Goal: Information Seeking & Learning: Learn about a topic

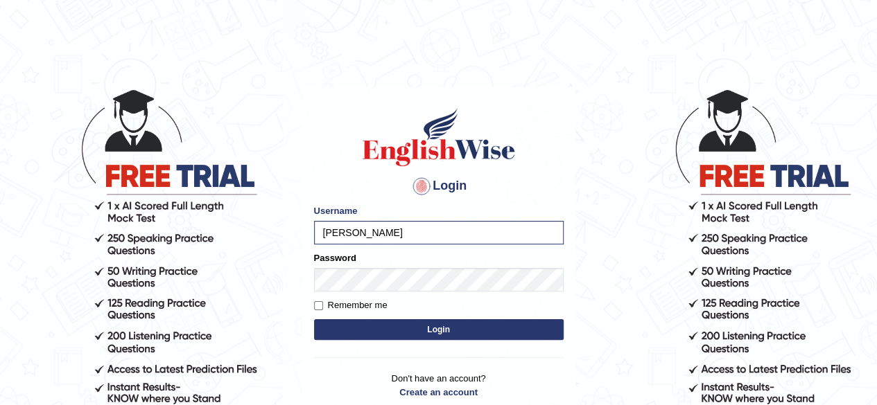
click at [377, 331] on button "Login" at bounding box center [438, 329] width 249 height 21
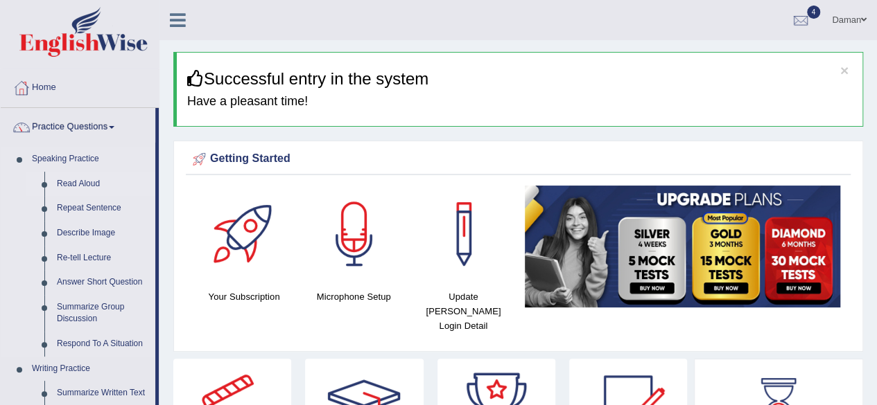
click at [79, 185] on link "Read Aloud" at bounding box center [103, 184] width 105 height 25
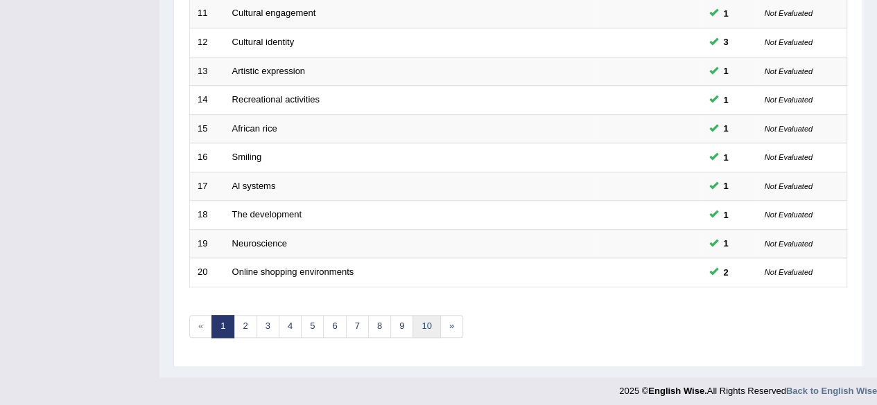
click at [419, 326] on link "10" at bounding box center [426, 326] width 28 height 23
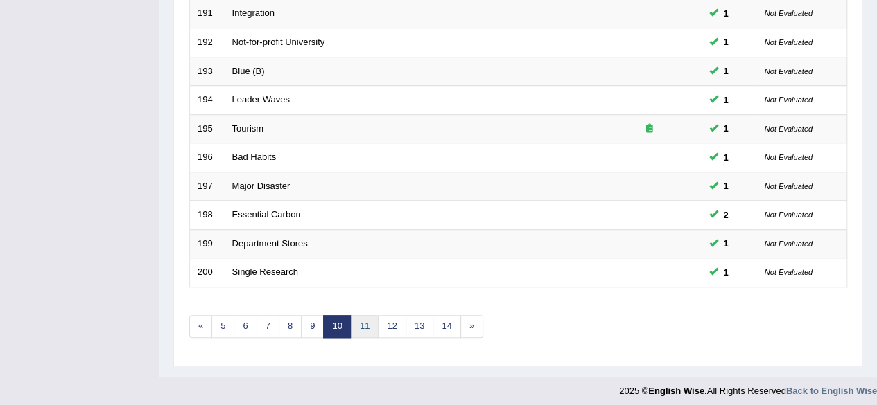
click at [359, 320] on link "11" at bounding box center [365, 326] width 28 height 23
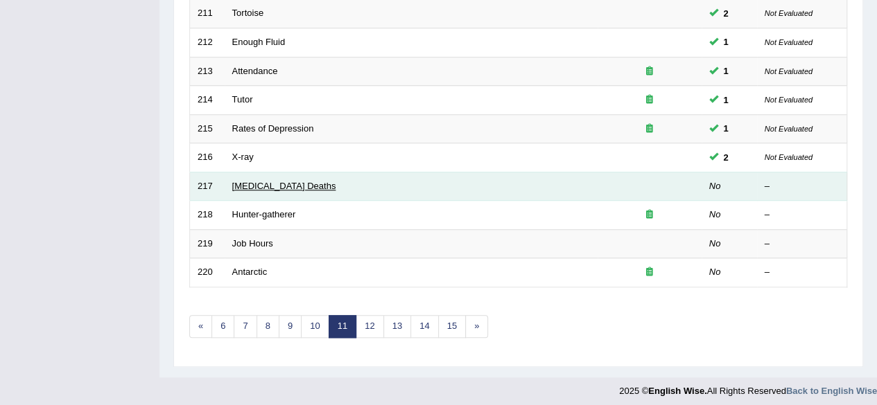
click at [277, 183] on link "Drug Overdose Deaths" at bounding box center [284, 186] width 104 height 10
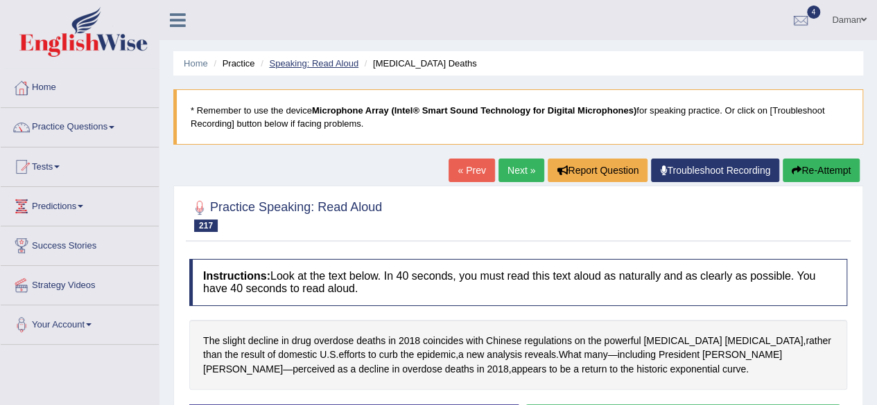
click at [322, 63] on link "Speaking: Read Aloud" at bounding box center [313, 63] width 89 height 10
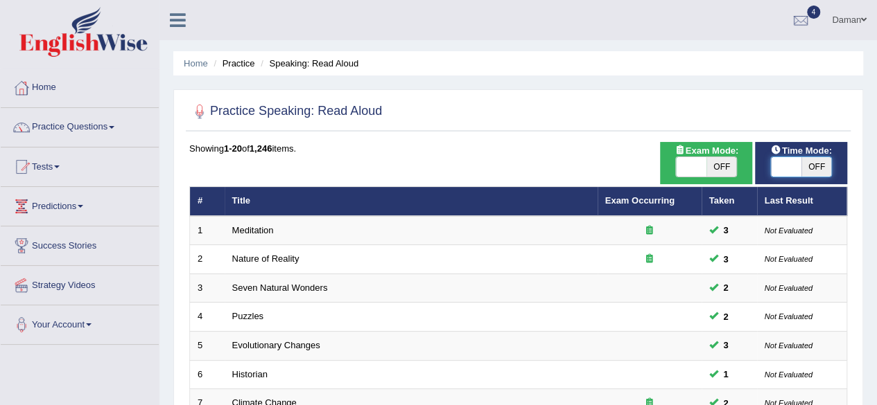
click at [787, 167] on span at bounding box center [786, 166] width 30 height 19
checkbox input "true"
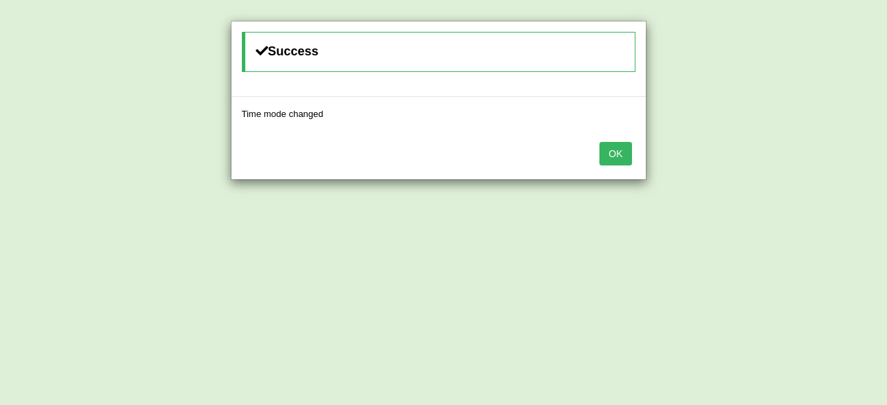
click at [614, 152] on button "OK" at bounding box center [615, 154] width 32 height 24
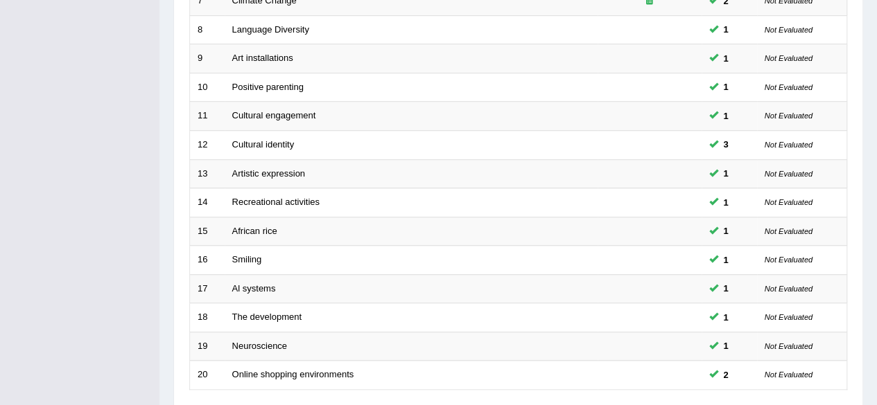
scroll to position [505, 0]
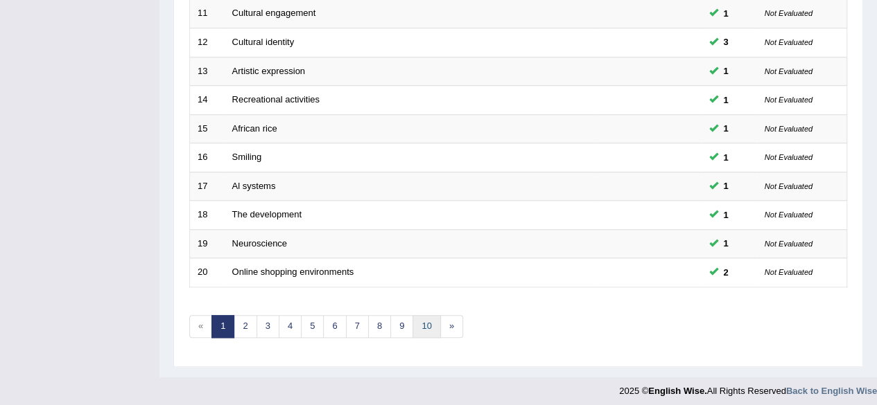
click at [423, 326] on link "10" at bounding box center [426, 326] width 28 height 23
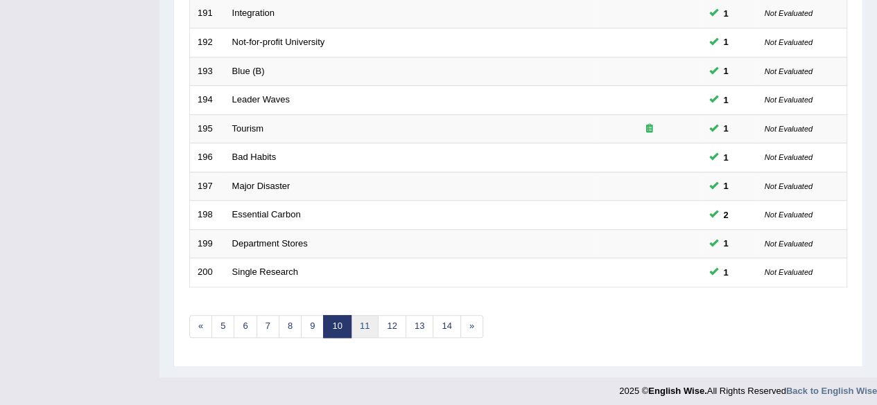
click at [358, 322] on link "11" at bounding box center [365, 326] width 28 height 23
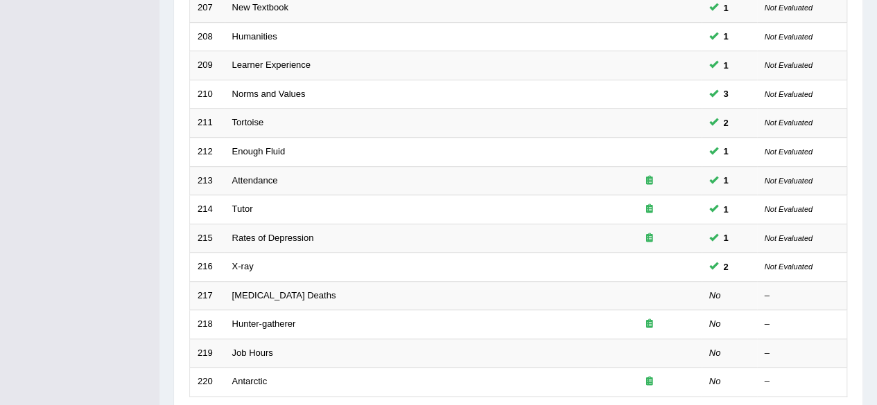
scroll to position [505, 0]
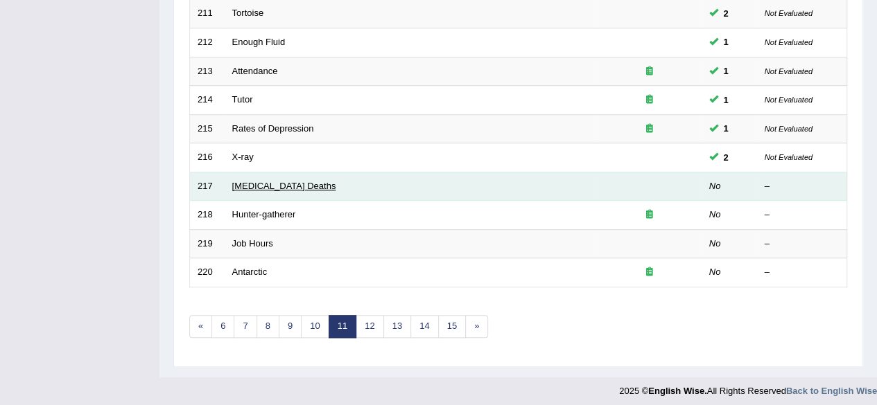
click at [285, 181] on link "Drug Overdose Deaths" at bounding box center [284, 186] width 104 height 10
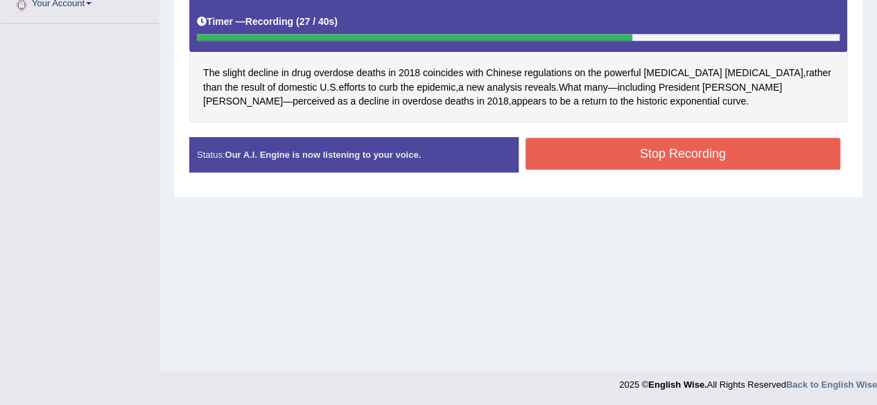
click at [595, 163] on button "Stop Recording" at bounding box center [682, 154] width 315 height 32
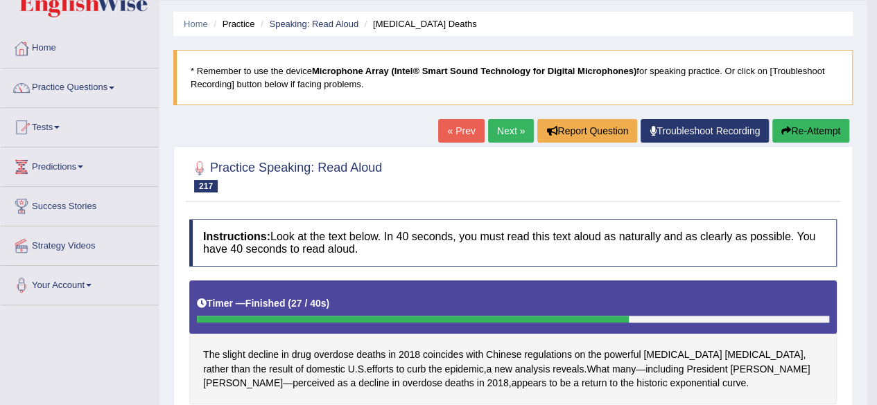
scroll to position [35, 0]
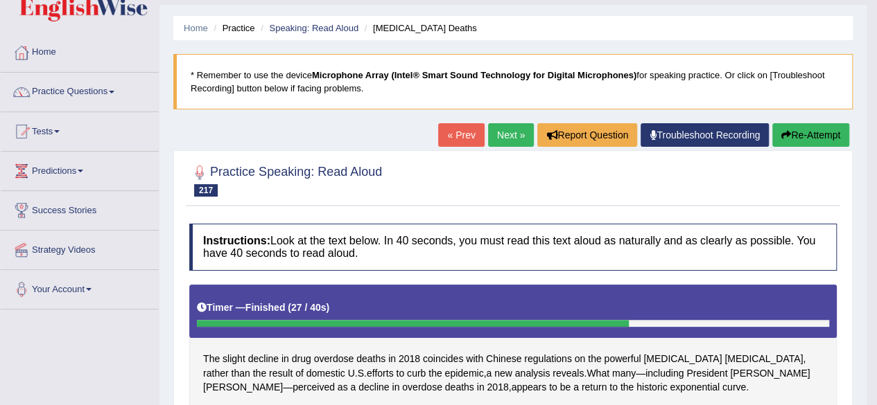
click at [514, 131] on link "Next »" at bounding box center [511, 135] width 46 height 24
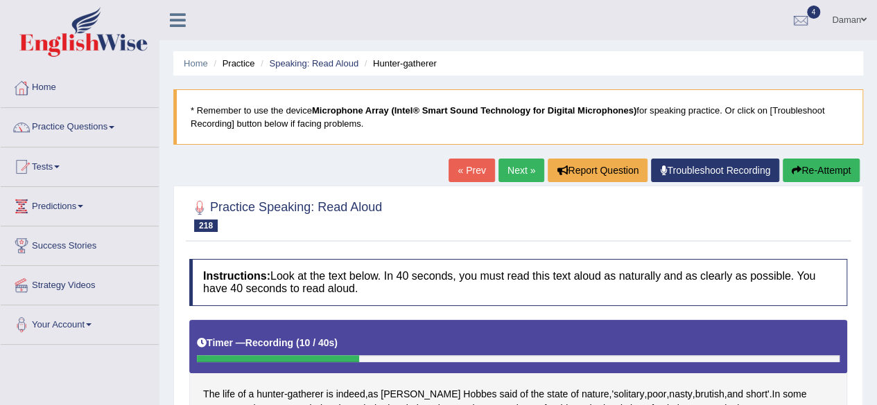
click at [457, 166] on link "« Prev" at bounding box center [471, 171] width 46 height 24
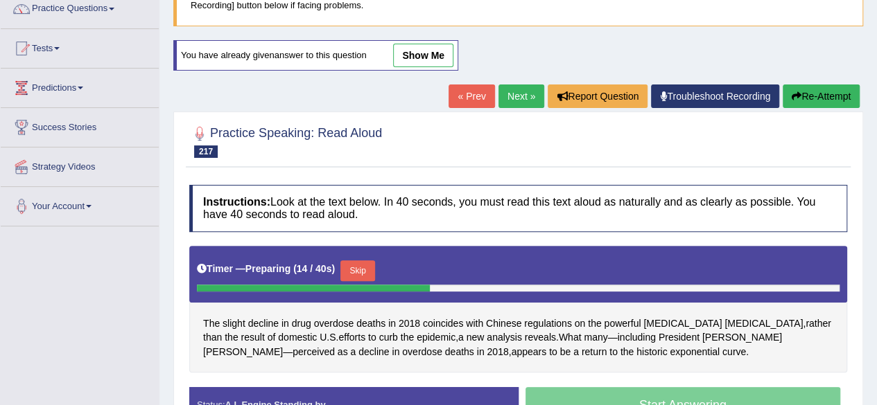
scroll to position [118, 0]
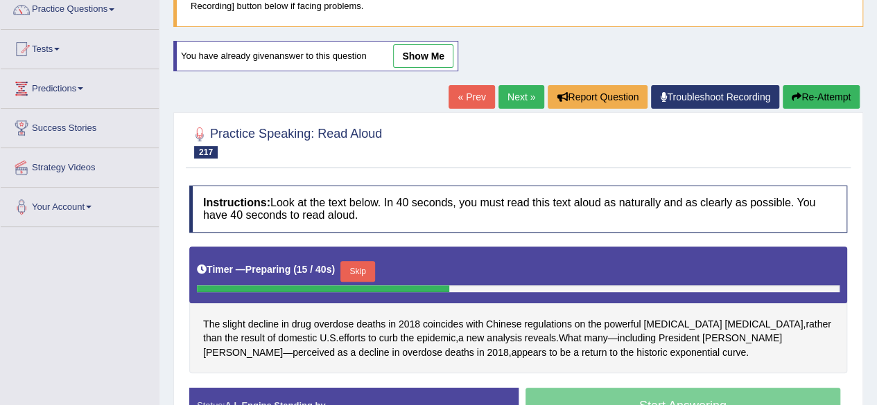
click at [507, 92] on link "Next »" at bounding box center [521, 97] width 46 height 24
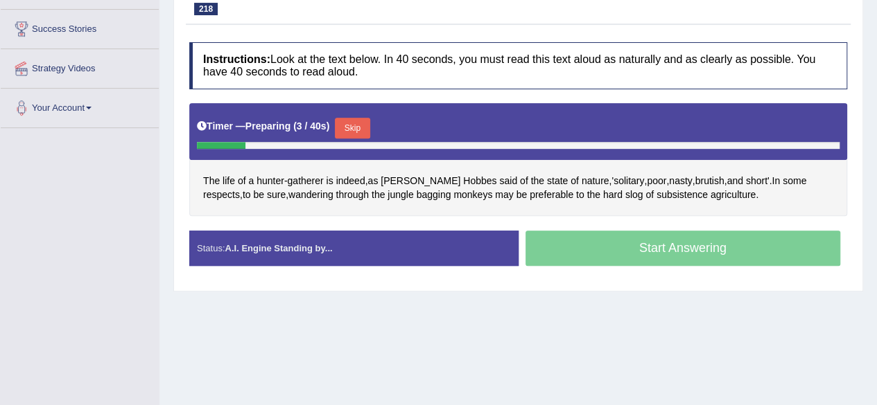
scroll to position [215, 0]
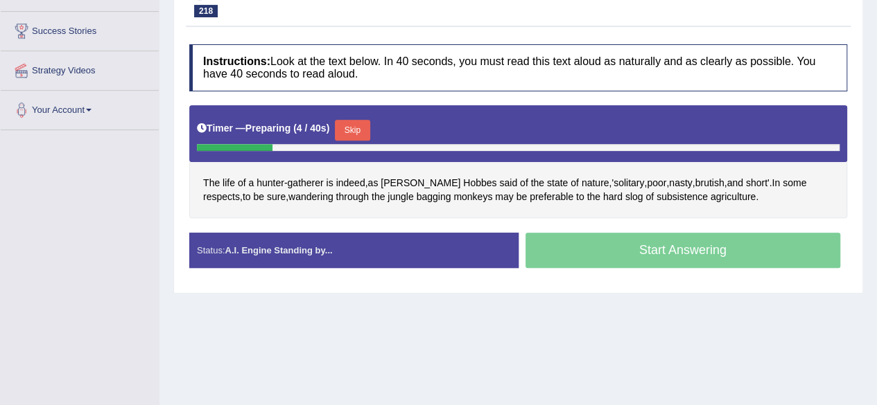
click at [362, 128] on button "Skip" at bounding box center [352, 130] width 35 height 21
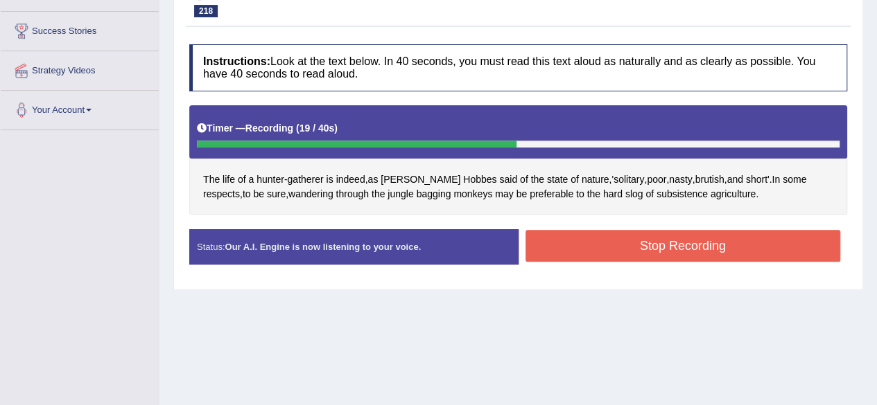
click at [602, 236] on button "Stop Recording" at bounding box center [682, 246] width 315 height 32
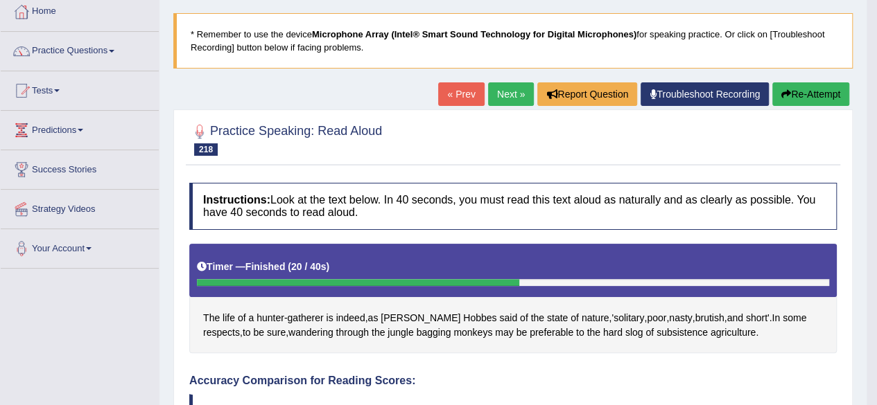
scroll to position [68, 0]
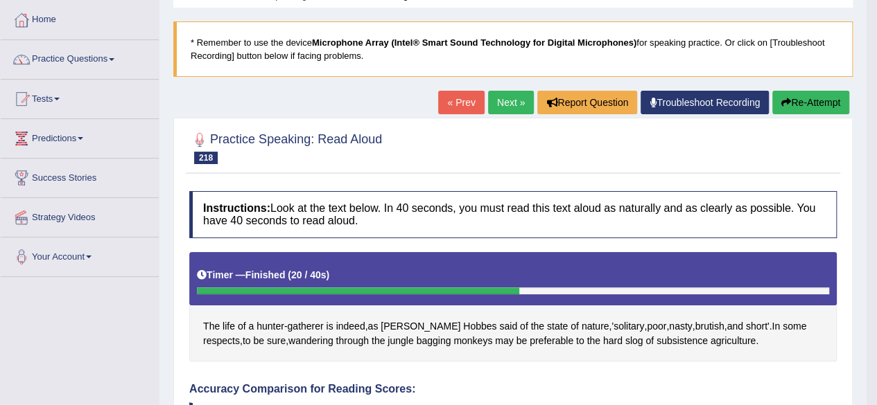
click at [502, 99] on link "Next »" at bounding box center [511, 103] width 46 height 24
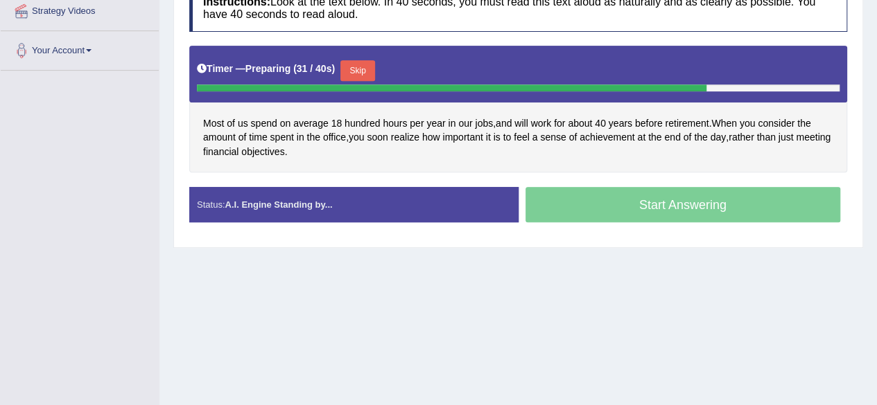
click at [358, 67] on button "Skip" at bounding box center [357, 70] width 35 height 21
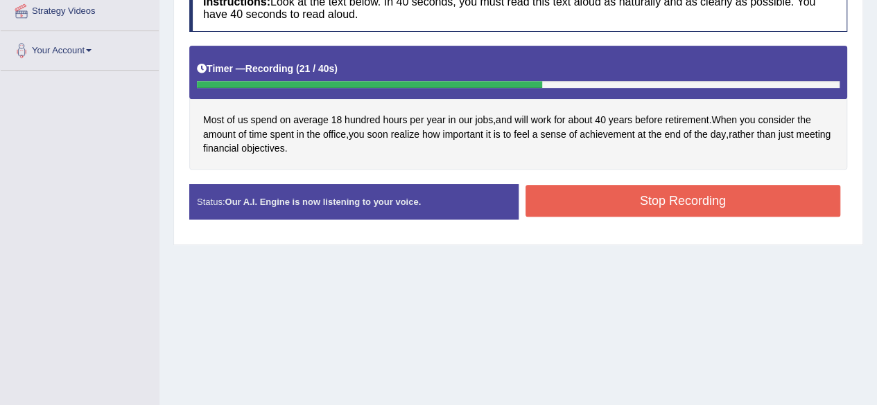
click at [585, 203] on button "Stop Recording" at bounding box center [682, 201] width 315 height 32
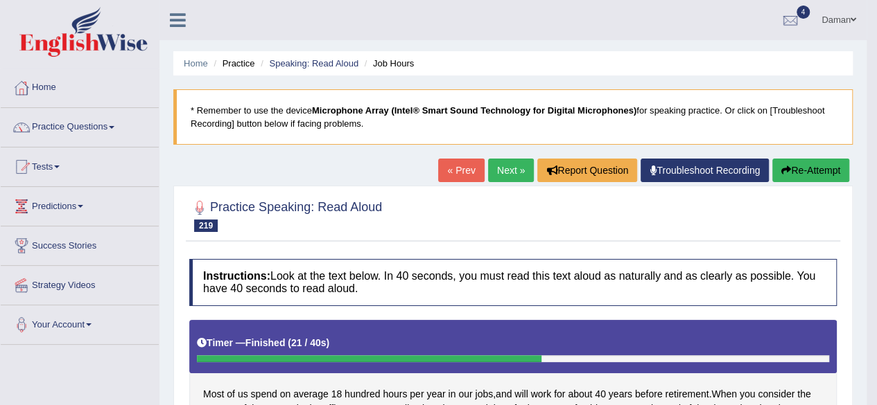
click at [507, 173] on link "Next »" at bounding box center [511, 171] width 46 height 24
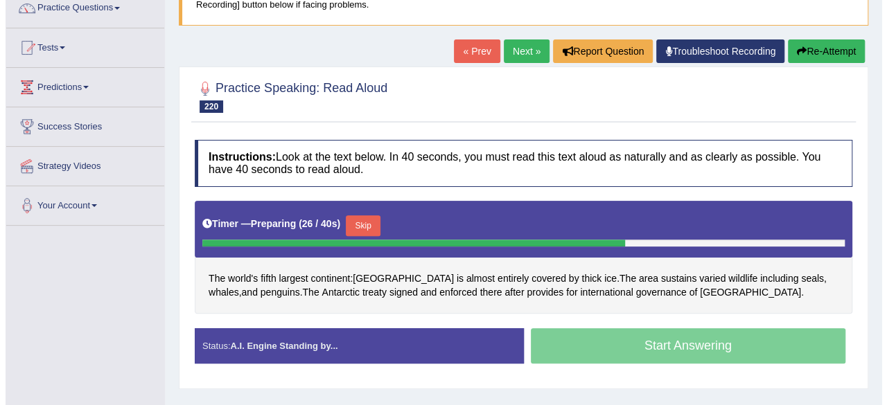
scroll to position [116, 0]
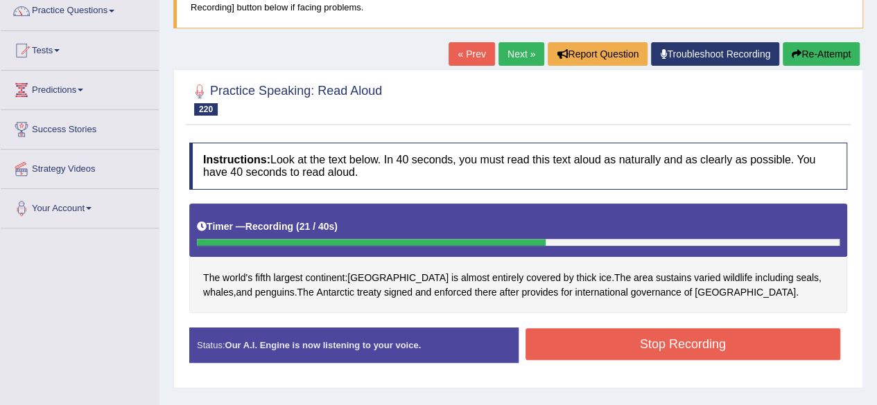
click at [700, 347] on button "Stop Recording" at bounding box center [682, 345] width 315 height 32
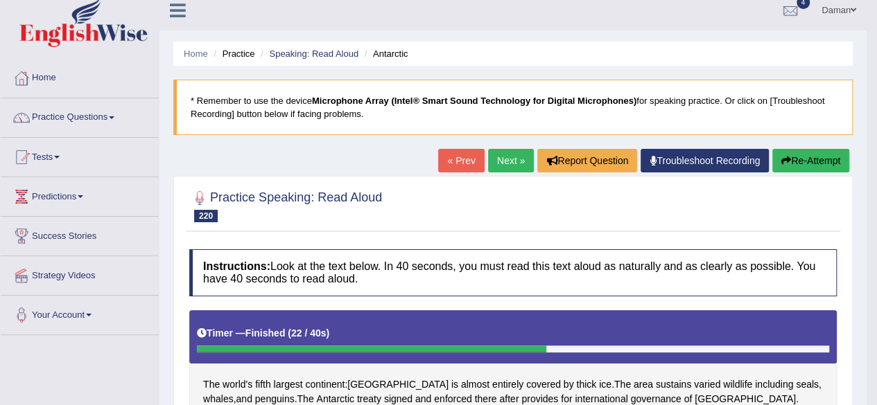
scroll to position [8, 0]
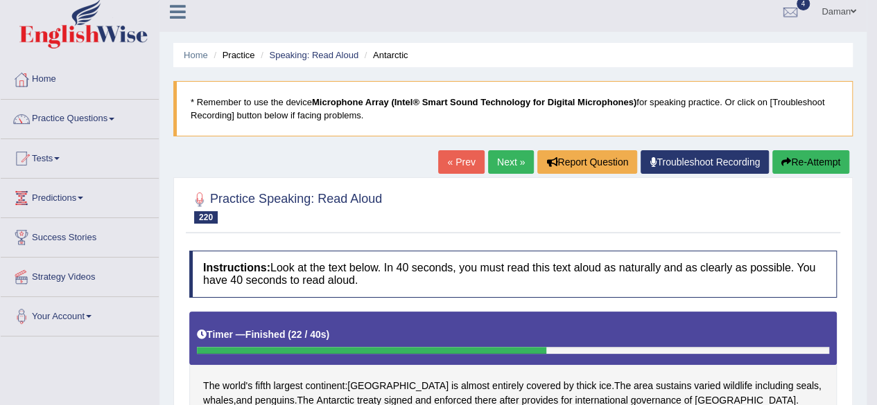
click at [508, 159] on link "Next »" at bounding box center [511, 162] width 46 height 24
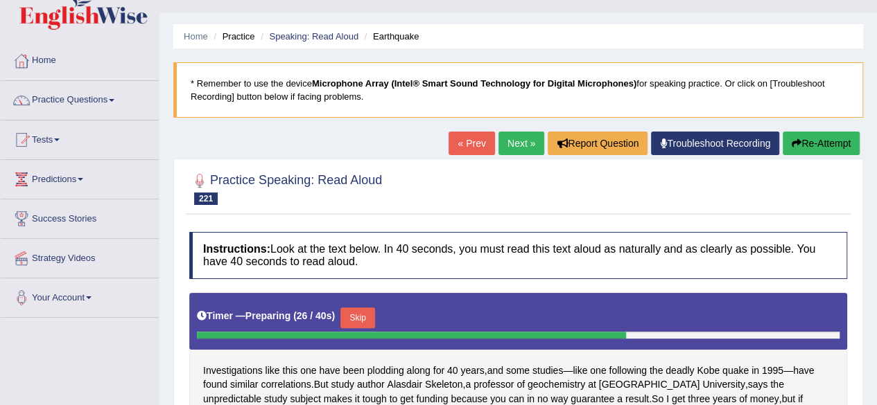
scroll to position [24, 0]
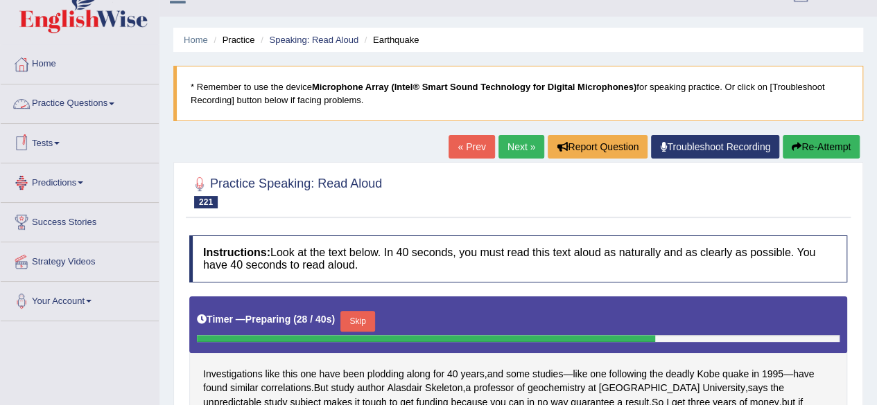
click at [53, 106] on link "Practice Questions" at bounding box center [80, 102] width 158 height 35
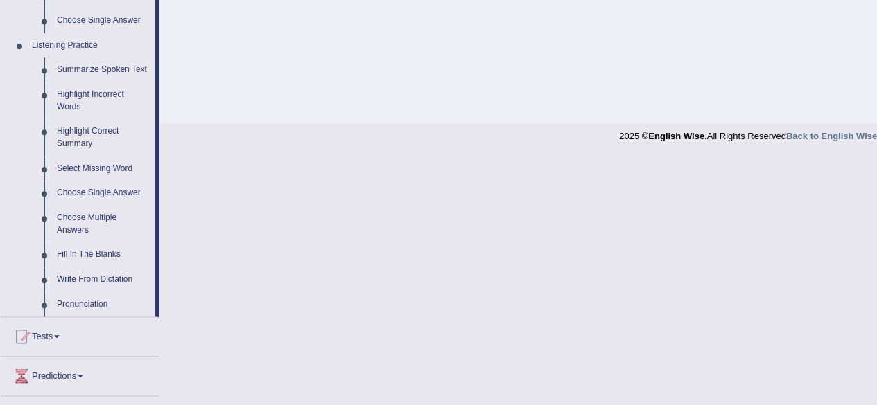
scroll to position [595, 0]
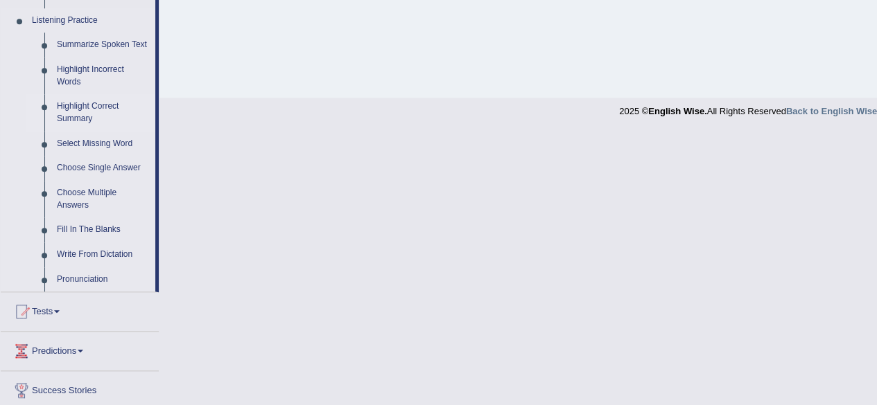
click at [85, 108] on link "Highlight Correct Summary" at bounding box center [103, 112] width 105 height 37
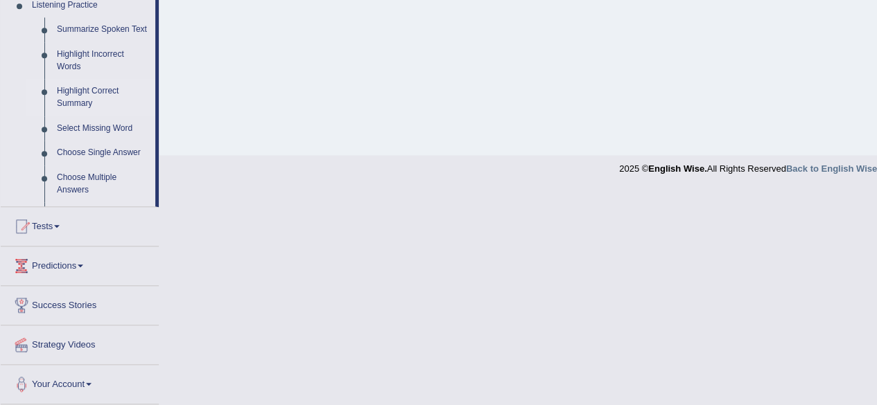
scroll to position [205, 0]
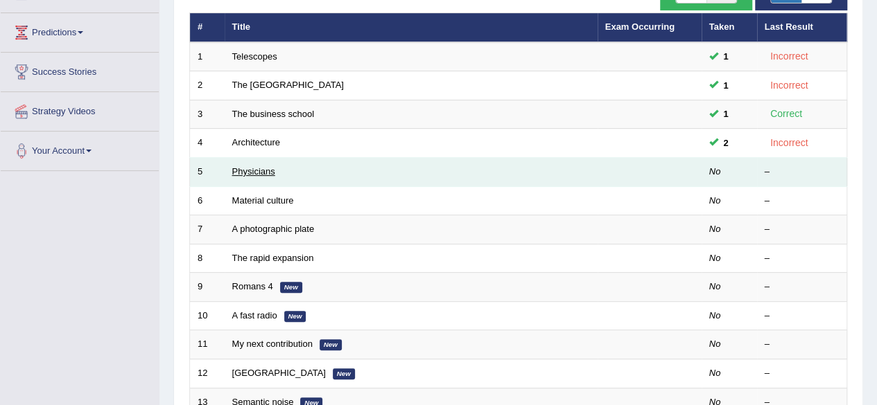
click at [262, 171] on link "Physicians" at bounding box center [253, 171] width 43 height 10
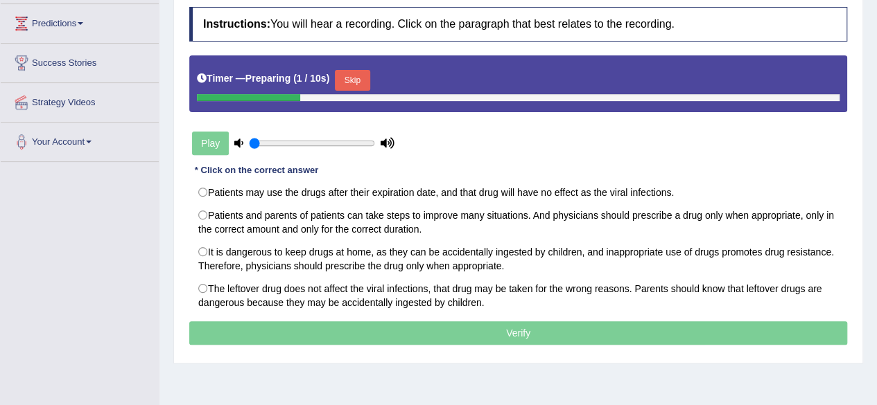
scroll to position [182, 0]
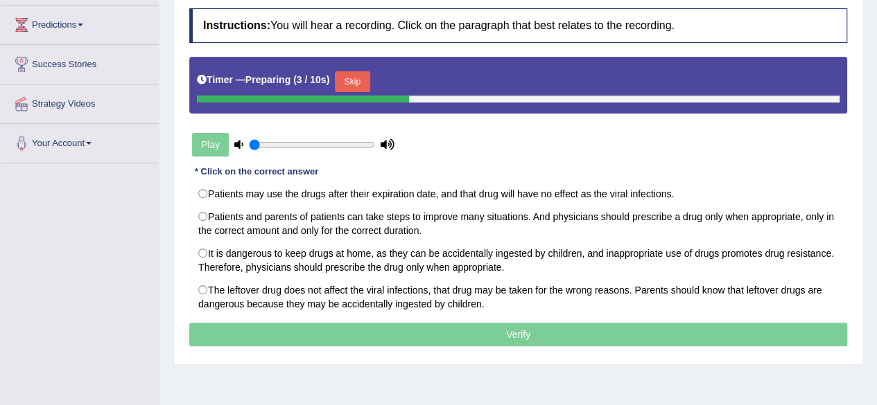
click at [209, 142] on div "Play" at bounding box center [293, 145] width 208 height 35
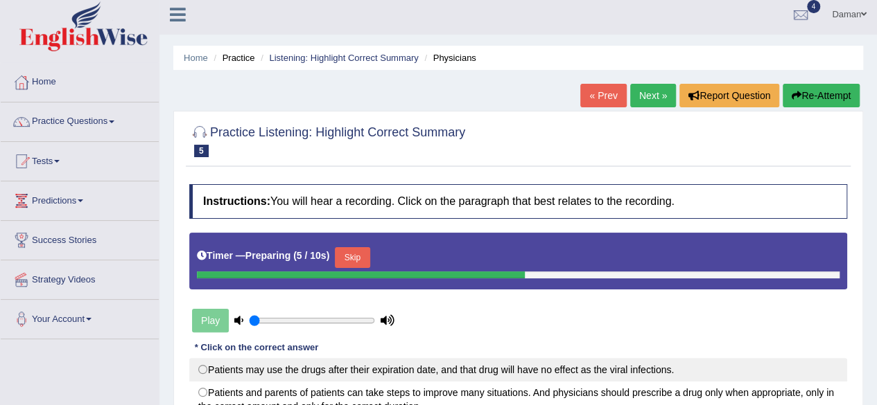
scroll to position [3, 0]
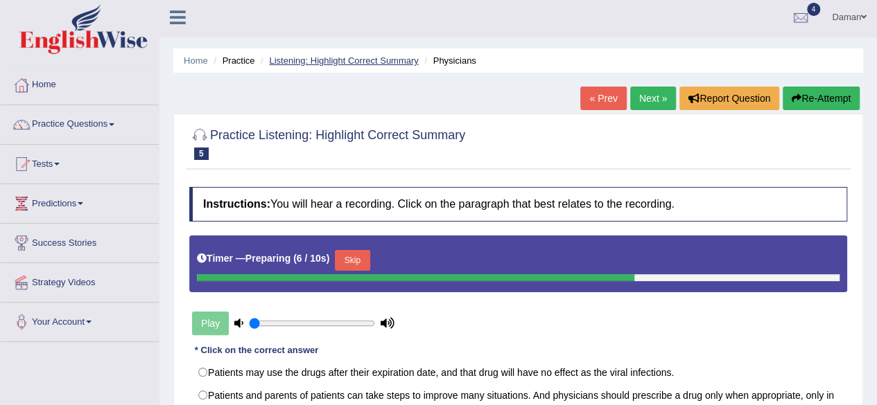
click at [368, 59] on link "Listening: Highlight Correct Summary" at bounding box center [343, 60] width 149 height 10
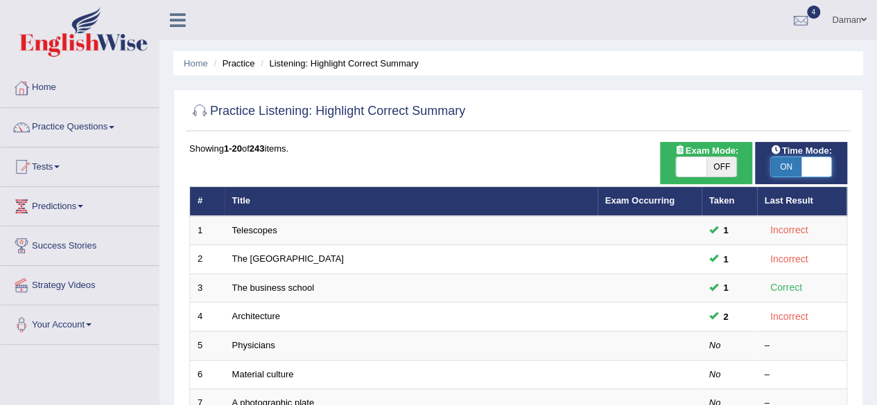
click at [815, 168] on span at bounding box center [816, 166] width 30 height 19
checkbox input "false"
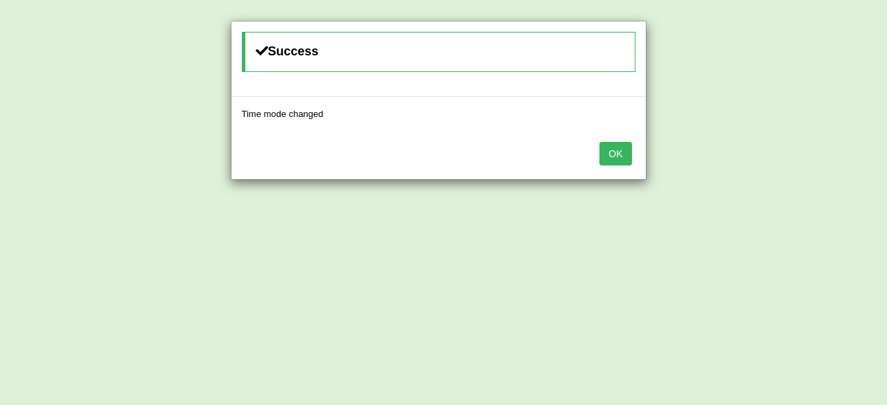
click at [614, 149] on button "OK" at bounding box center [615, 154] width 32 height 24
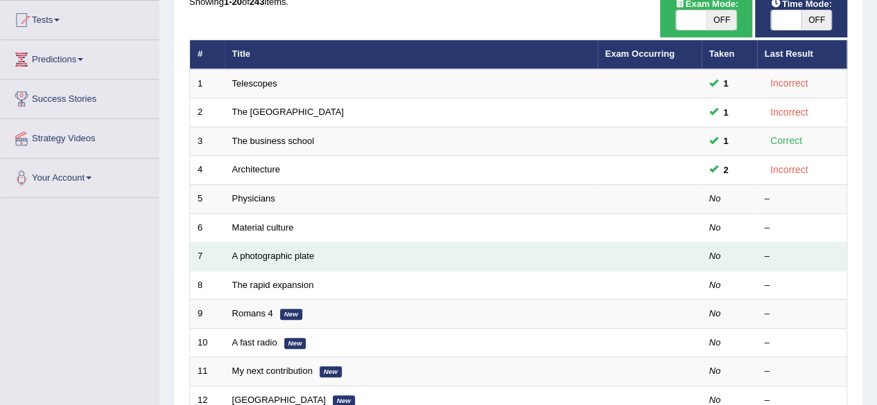
scroll to position [150, 0]
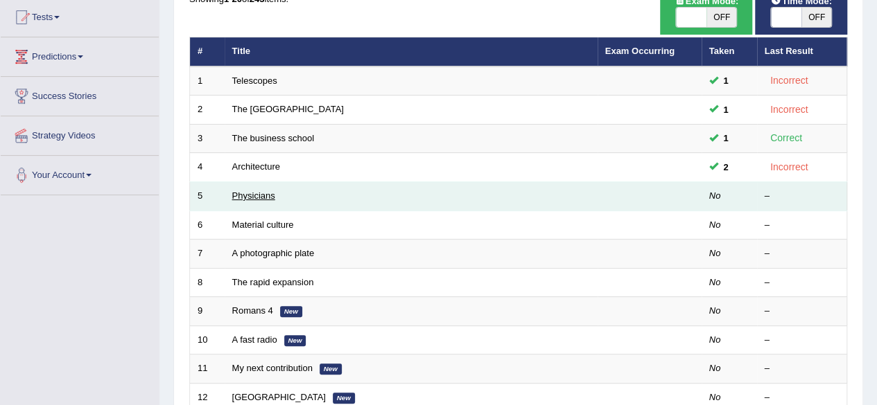
click at [249, 194] on link "Physicians" at bounding box center [253, 196] width 43 height 10
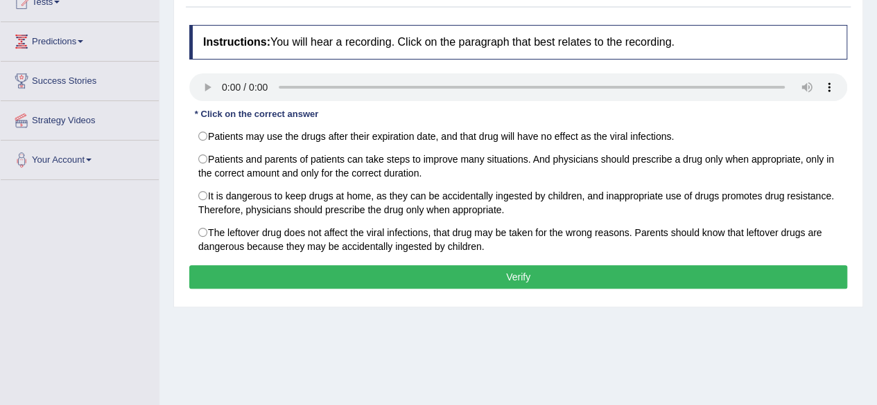
scroll to position [166, 0]
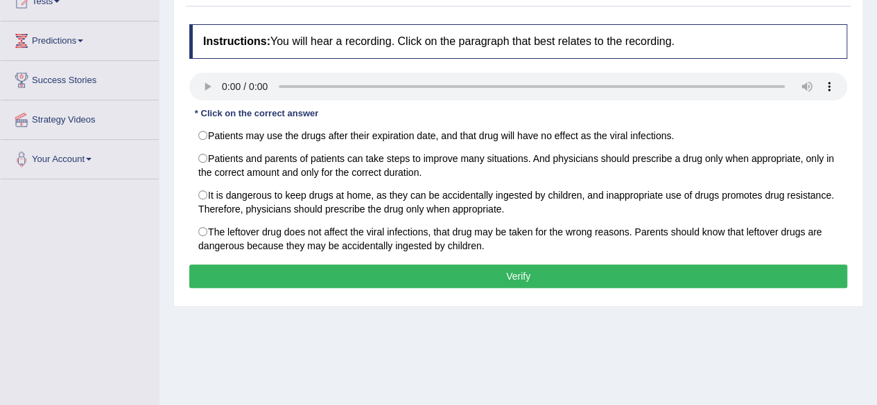
click at [413, 381] on div "Home Practice Listening: Highlight Correct Summary Physicians « Prev Next » Rep…" at bounding box center [517, 180] width 717 height 693
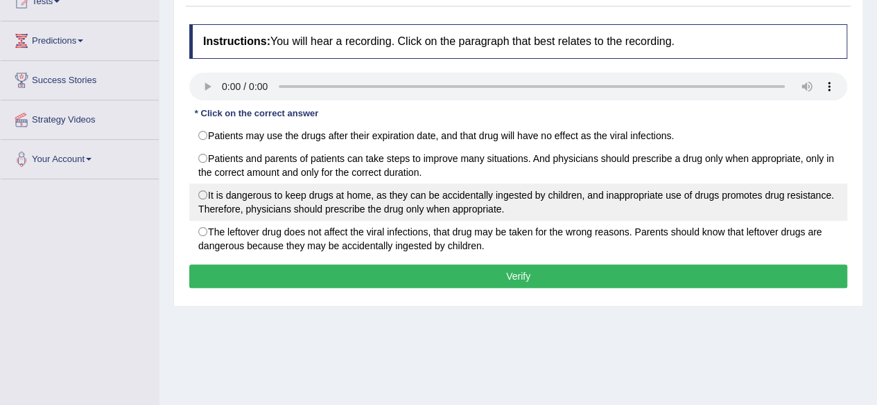
click at [205, 195] on label "It is dangerous to keep drugs at home, as they can be accidentally ingested by …" at bounding box center [518, 202] width 658 height 37
radio input "true"
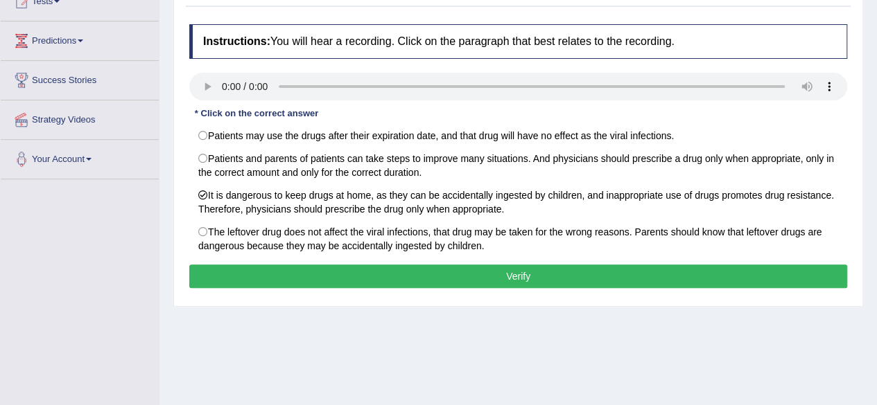
click at [401, 278] on button "Verify" at bounding box center [518, 277] width 658 height 24
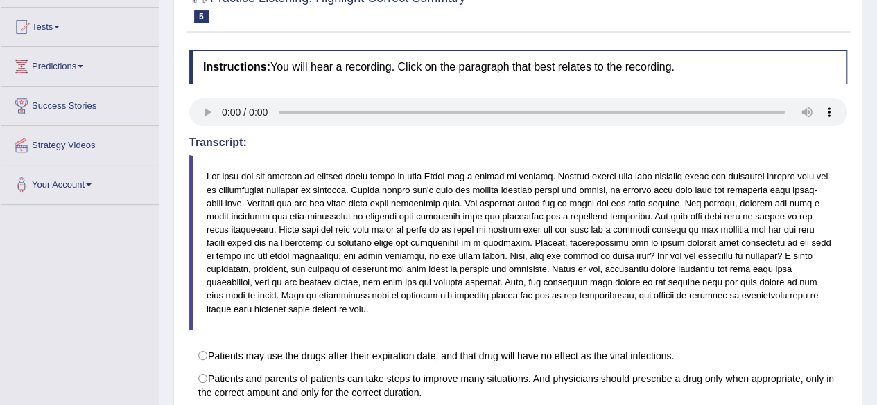
scroll to position [25, 0]
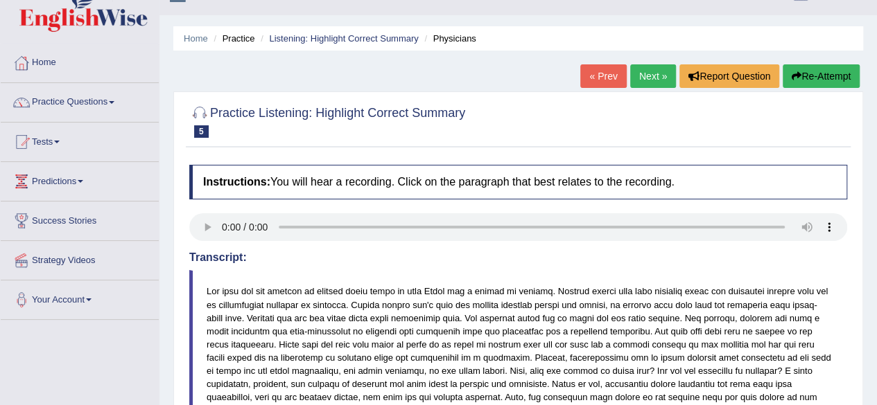
click at [643, 82] on link "Next »" at bounding box center [653, 76] width 46 height 24
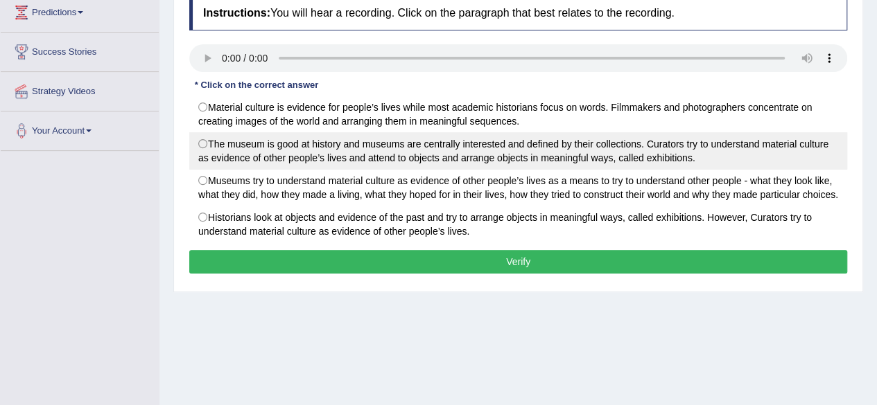
scroll to position [197, 0]
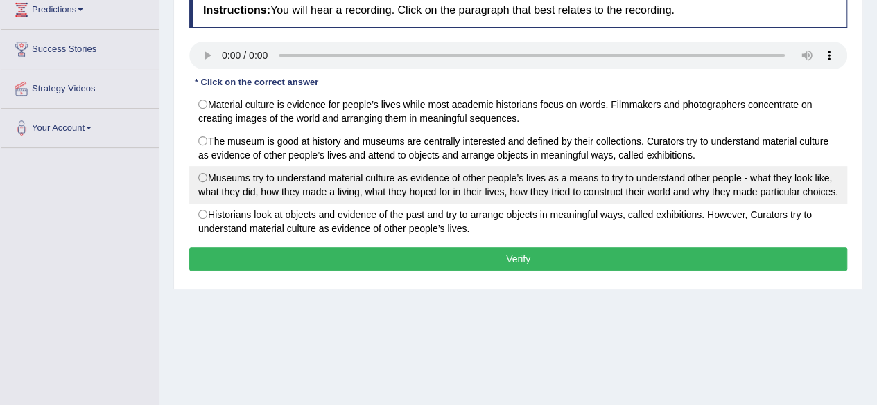
click at [200, 177] on label "Museums try to understand material culture as evidence of other people’s lives …" at bounding box center [518, 184] width 658 height 37
radio input "true"
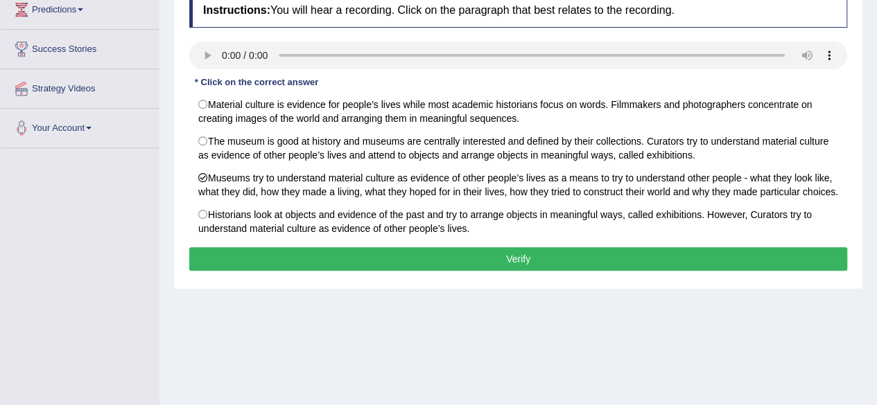
click at [432, 260] on button "Verify" at bounding box center [518, 259] width 658 height 24
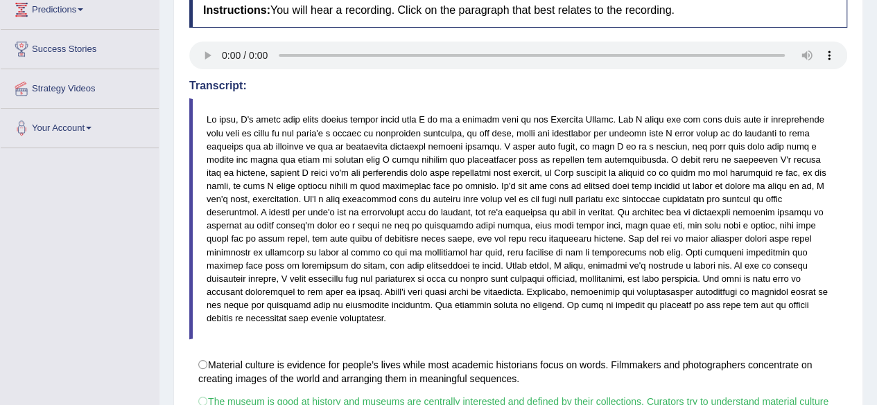
scroll to position [419, 0]
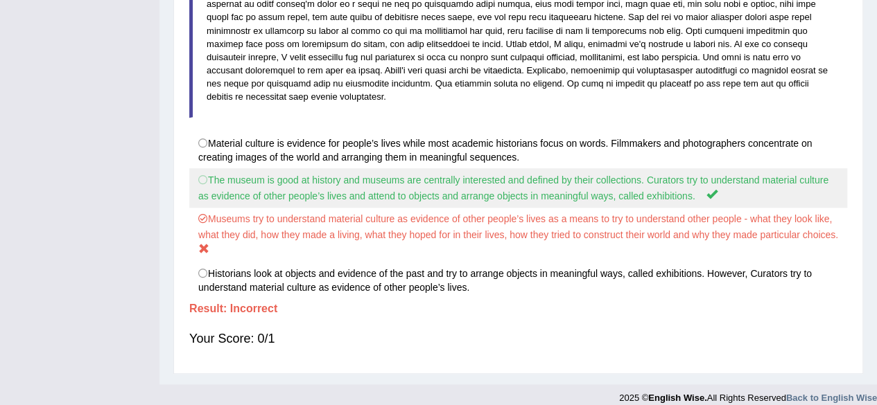
click at [204, 168] on label "The museum is good at history and museums are centrally interested and defined …" at bounding box center [518, 188] width 658 height 40
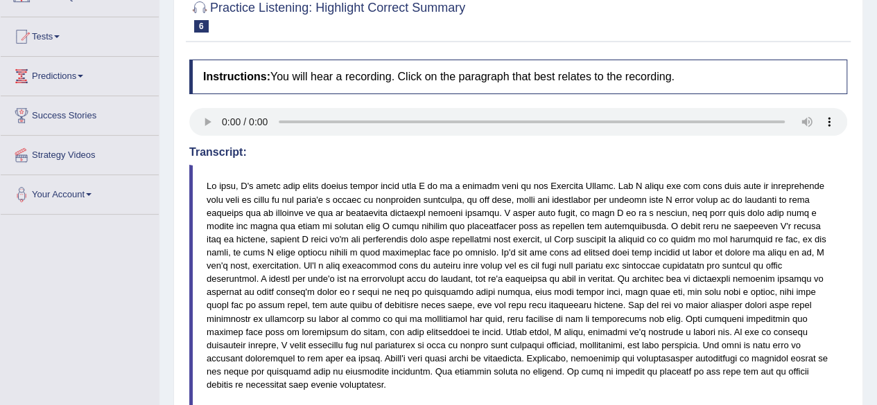
scroll to position [0, 0]
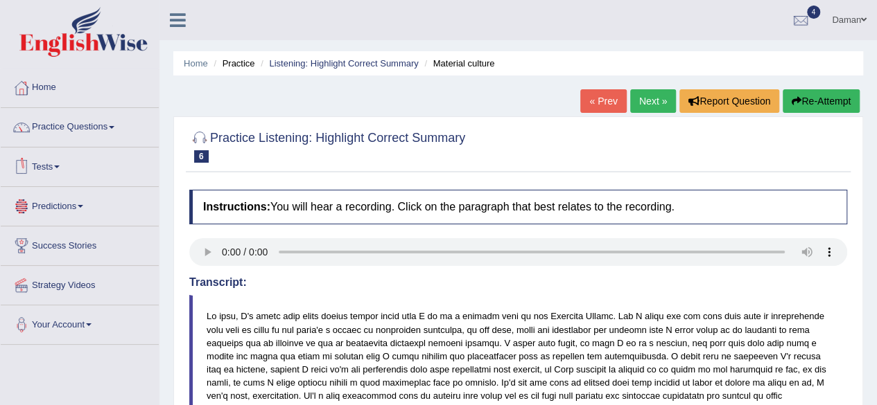
click at [57, 166] on link "Tests" at bounding box center [80, 165] width 158 height 35
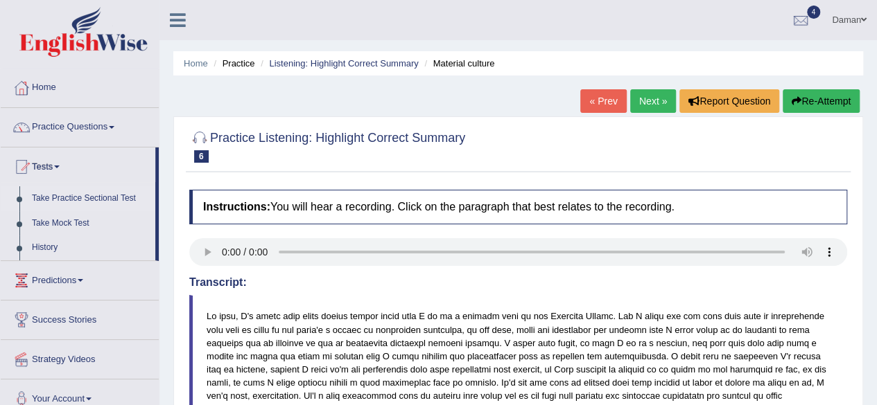
click at [81, 196] on link "Take Practice Sectional Test" at bounding box center [91, 198] width 130 height 25
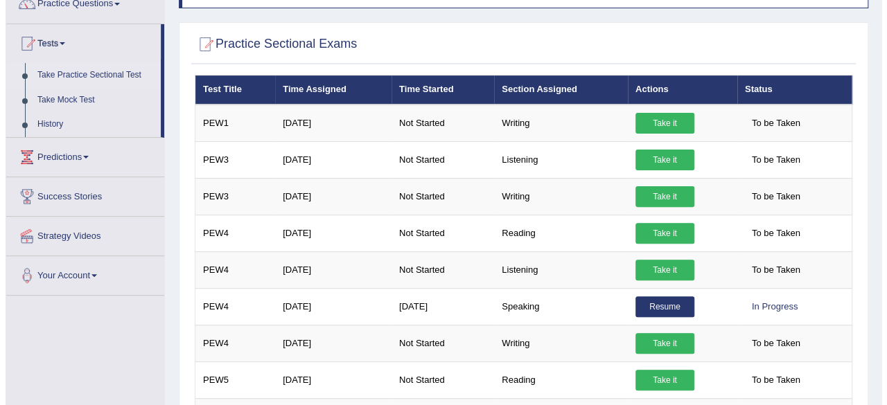
scroll to position [114, 0]
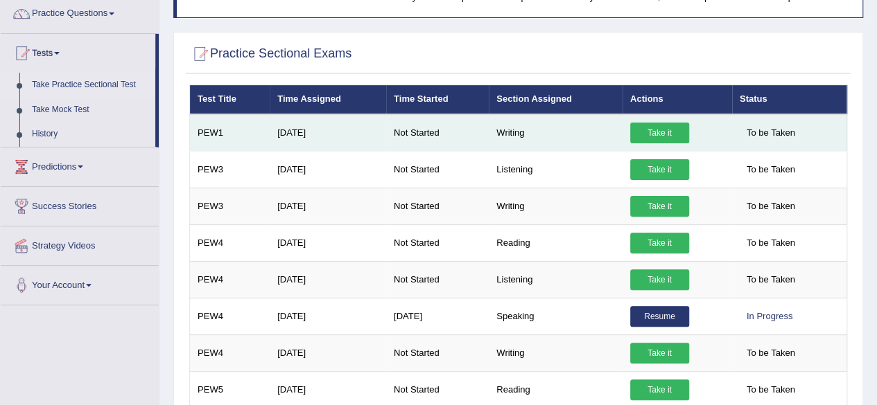
click at [656, 137] on link "Take it" at bounding box center [659, 133] width 59 height 21
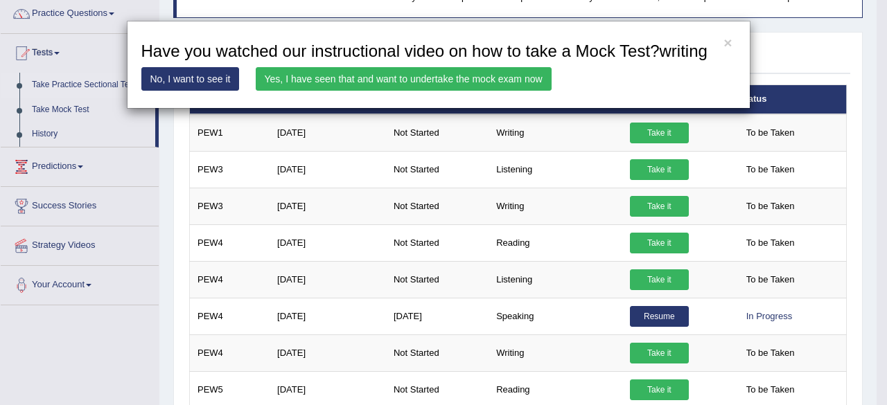
click at [506, 80] on link "Yes, I have seen that and want to undertake the mock exam now" at bounding box center [404, 79] width 296 height 24
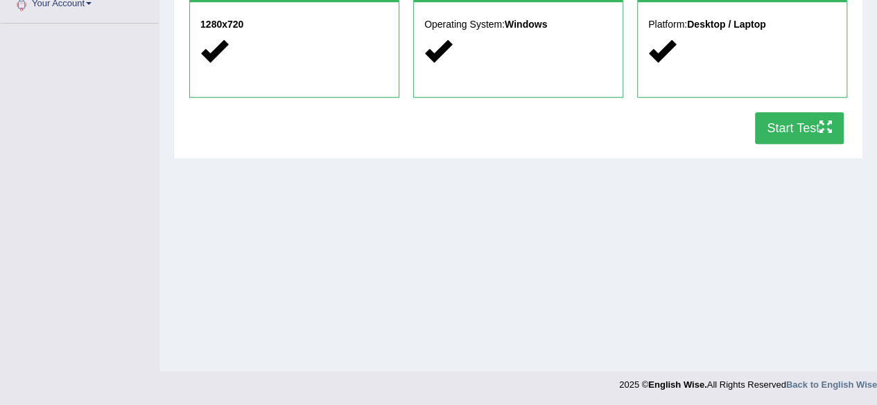
click at [795, 133] on button "Start Test" at bounding box center [799, 128] width 89 height 32
